Goal: Find specific page/section: Find specific page/section

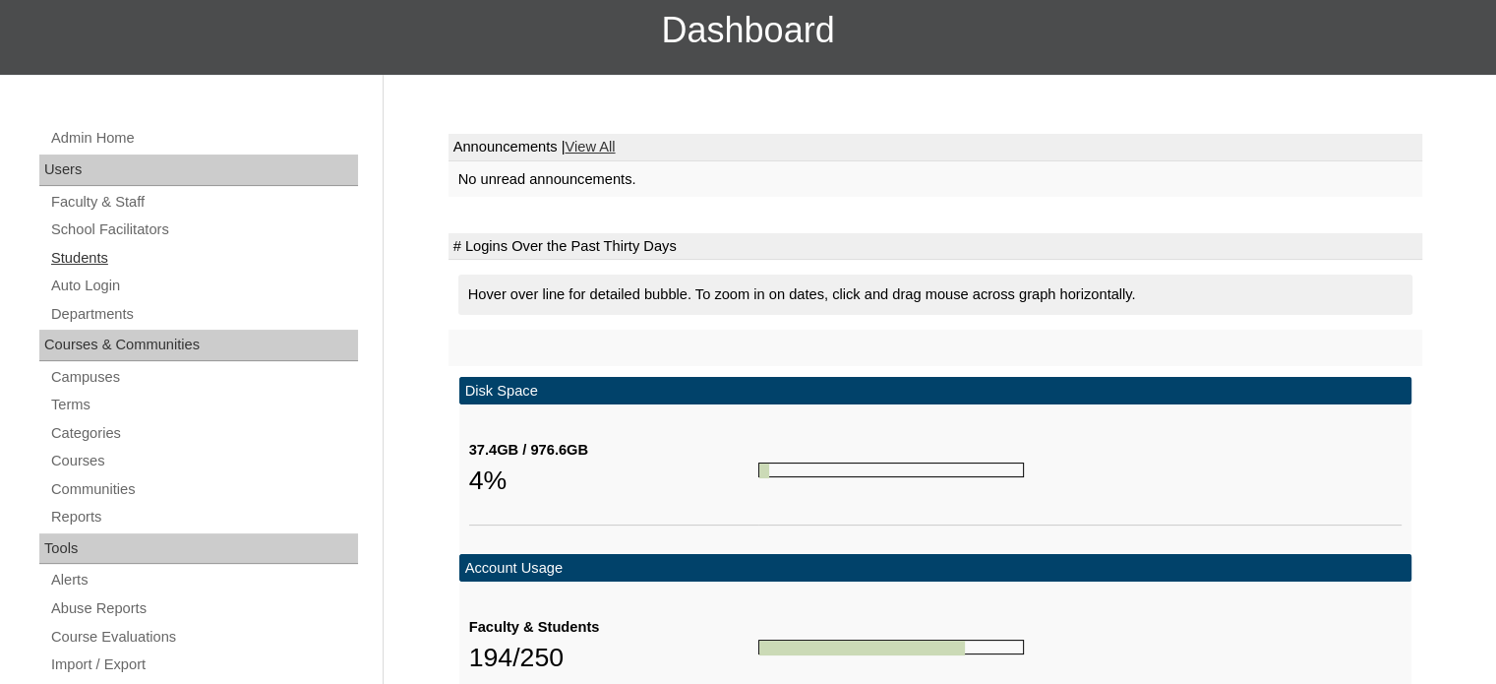
scroll to position [216, 0]
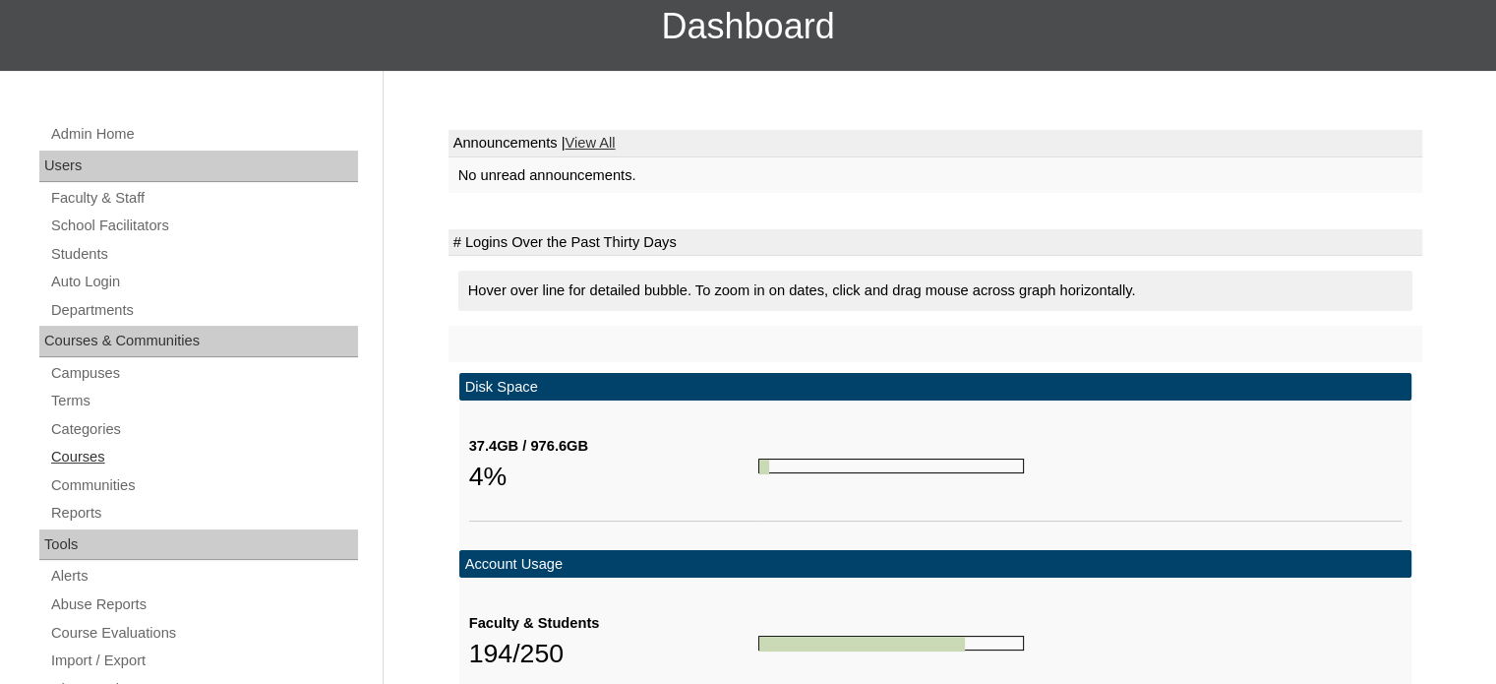
click at [59, 461] on link "Courses" at bounding box center [203, 457] width 309 height 25
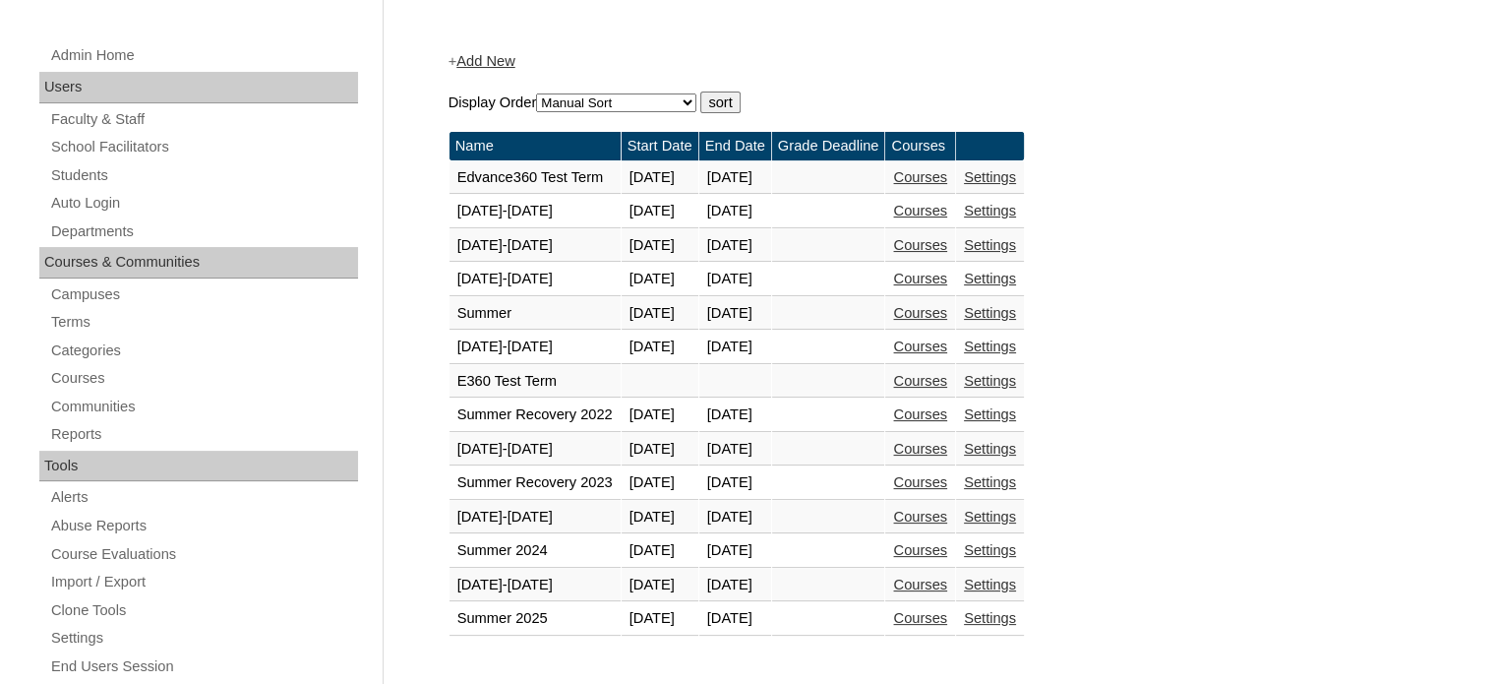
scroll to position [297, 0]
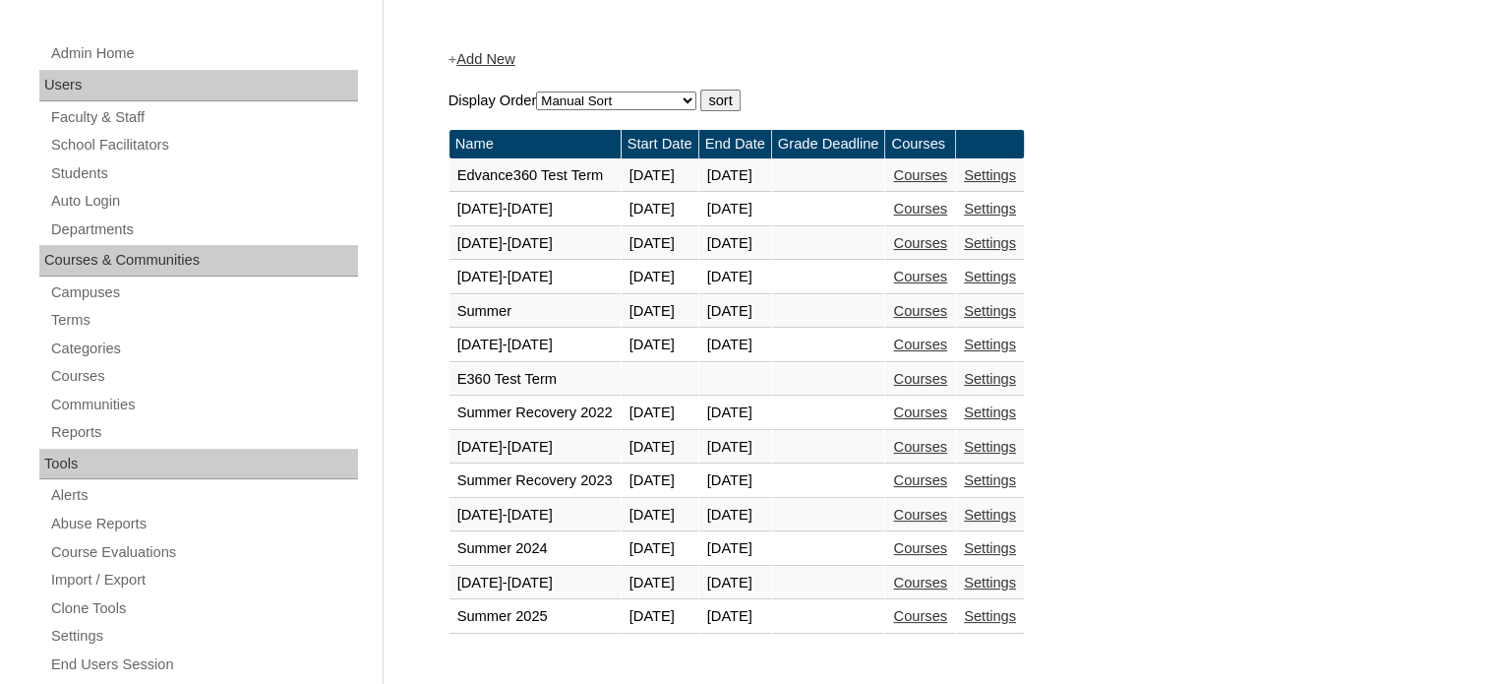
click at [947, 575] on link "Courses" at bounding box center [920, 583] width 54 height 16
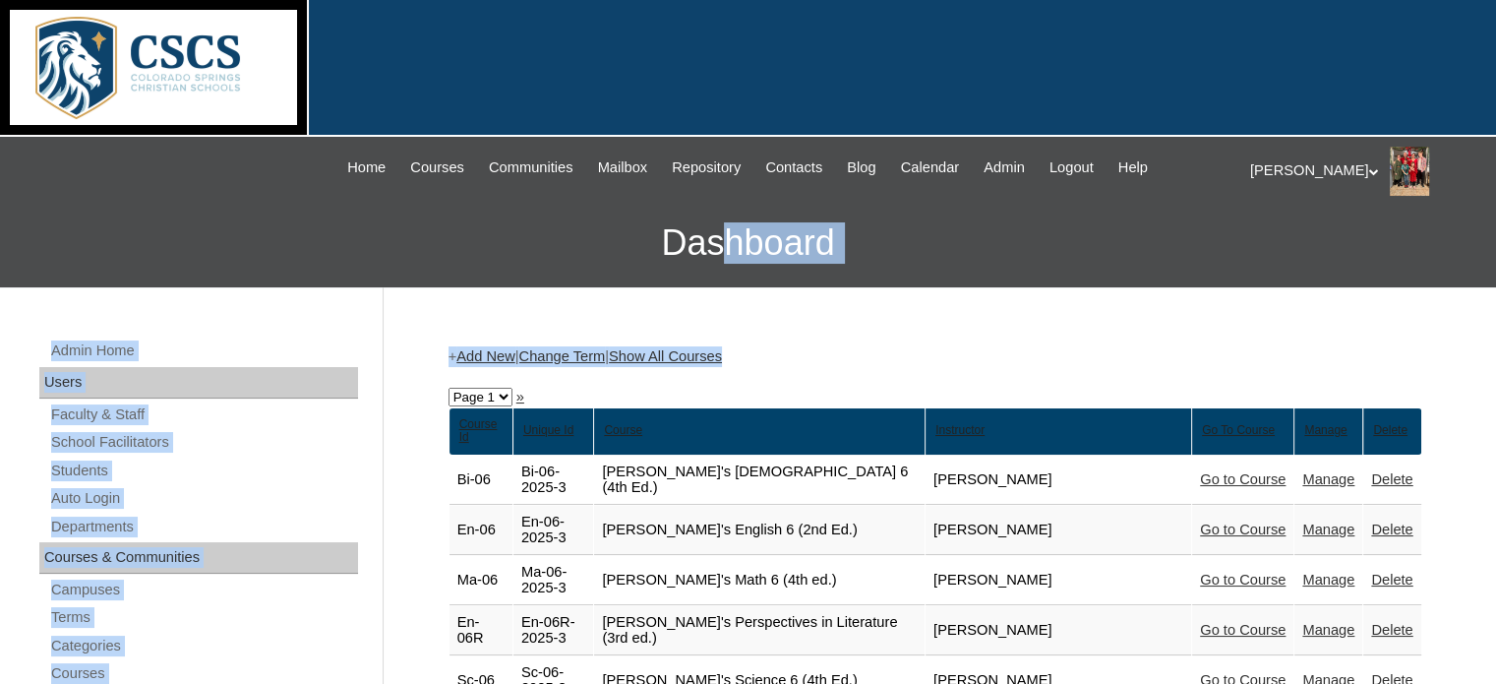
drag, startPoint x: 787, startPoint y: 337, endPoint x: 724, endPoint y: 255, distance: 103.9
